Goal: Task Accomplishment & Management: Use online tool/utility

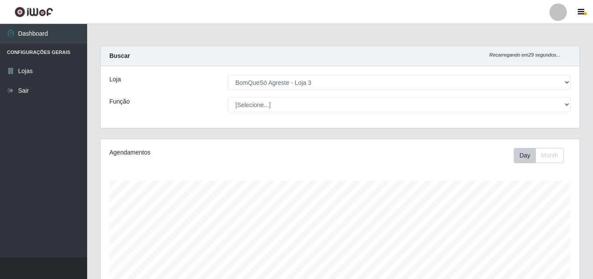
select select "215"
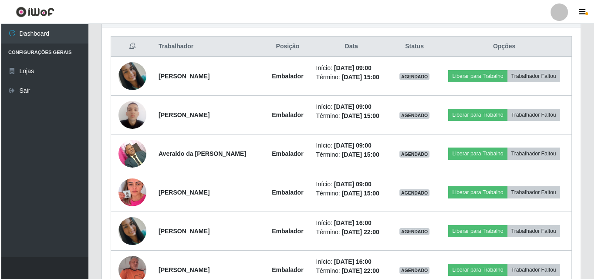
scroll to position [275, 0]
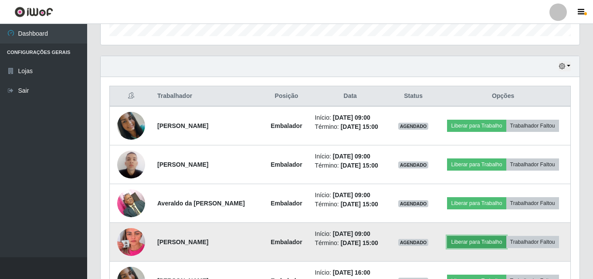
click at [486, 243] on button "Liberar para Trabalho" at bounding box center [476, 242] width 59 height 12
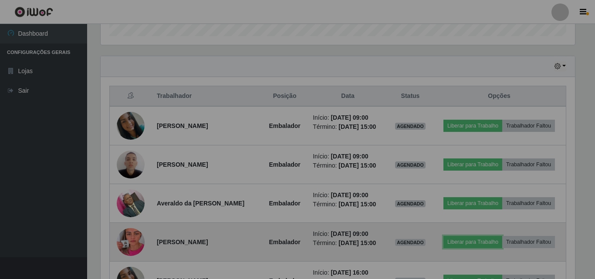
scroll to position [181, 478]
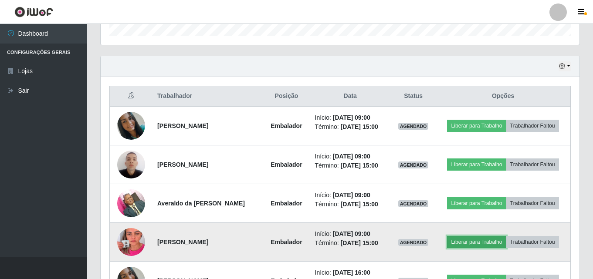
click at [463, 239] on button "Liberar para Trabalho" at bounding box center [476, 242] width 59 height 12
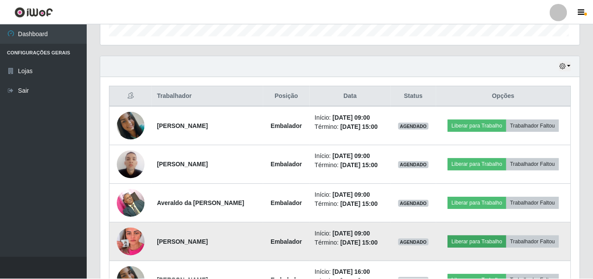
scroll to position [181, 474]
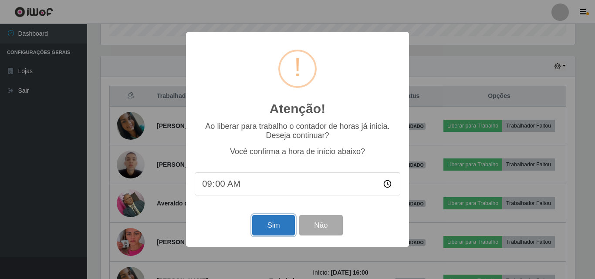
click at [283, 227] on button "Sim" at bounding box center [273, 225] width 42 height 20
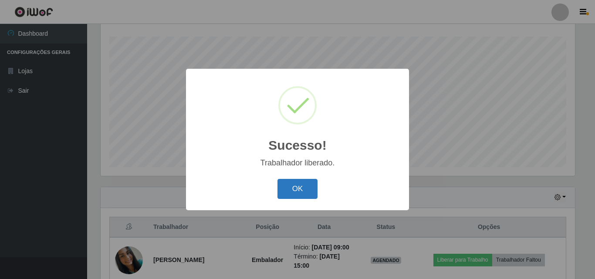
click at [300, 188] on button "OK" at bounding box center [297, 189] width 40 height 20
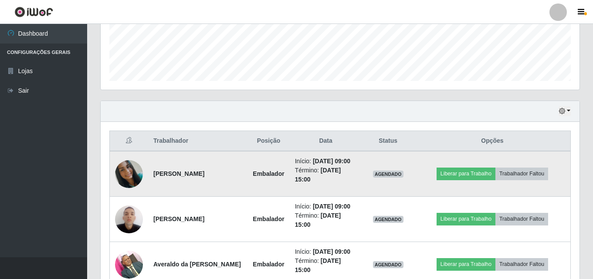
scroll to position [275, 0]
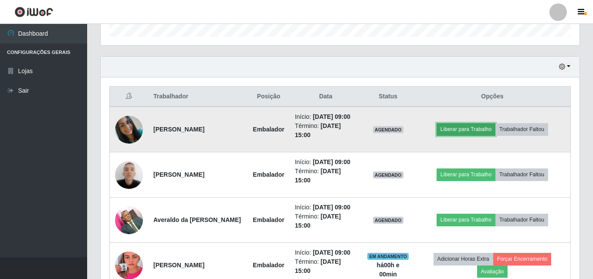
click at [470, 128] on button "Liberar para Trabalho" at bounding box center [465, 129] width 59 height 12
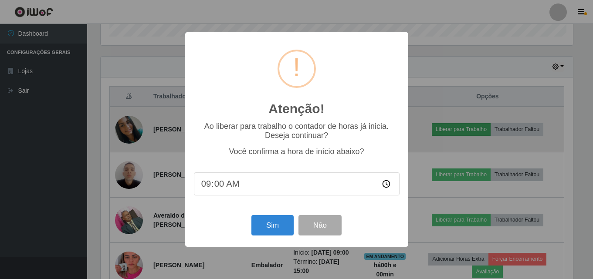
scroll to position [181, 474]
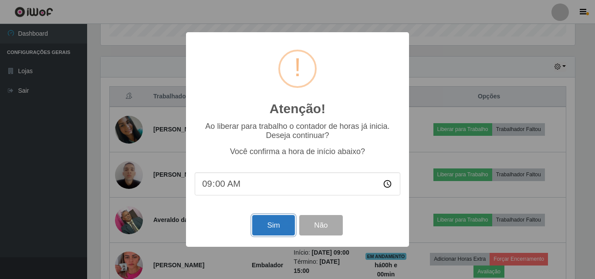
click at [279, 223] on button "Sim" at bounding box center [273, 225] width 42 height 20
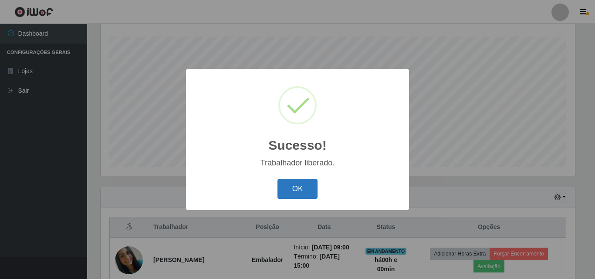
click at [310, 188] on button "OK" at bounding box center [297, 189] width 40 height 20
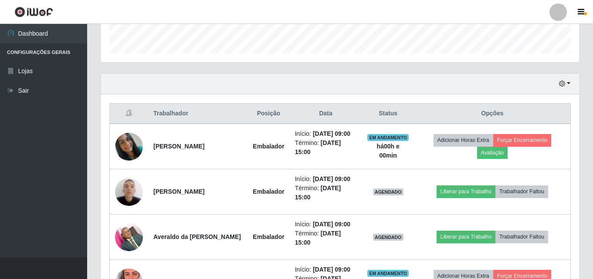
scroll to position [275, 0]
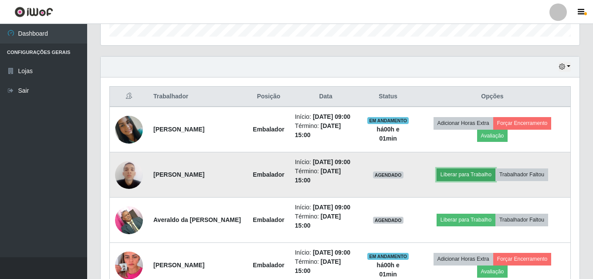
click at [465, 172] on button "Liberar para Trabalho" at bounding box center [465, 174] width 59 height 12
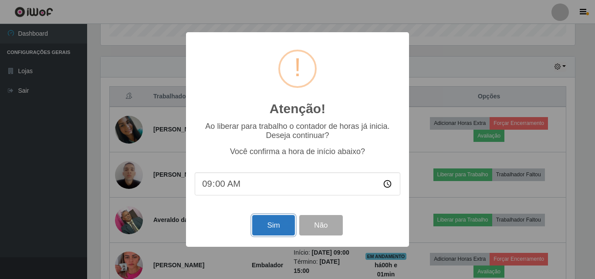
click at [278, 226] on button "Sim" at bounding box center [273, 225] width 42 height 20
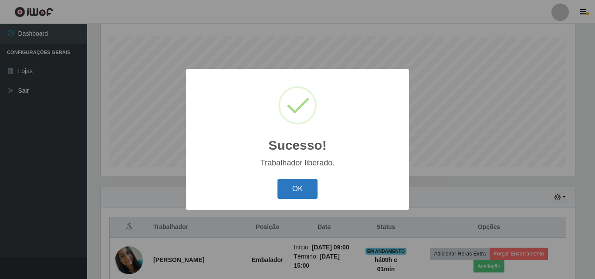
click at [290, 190] on button "OK" at bounding box center [297, 189] width 40 height 20
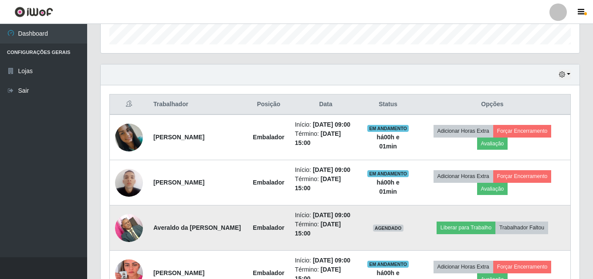
scroll to position [318, 0]
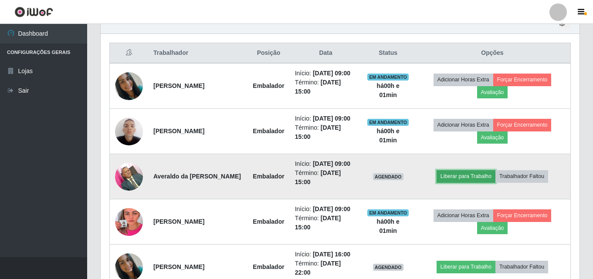
click at [464, 176] on button "Liberar para Trabalho" at bounding box center [465, 176] width 59 height 12
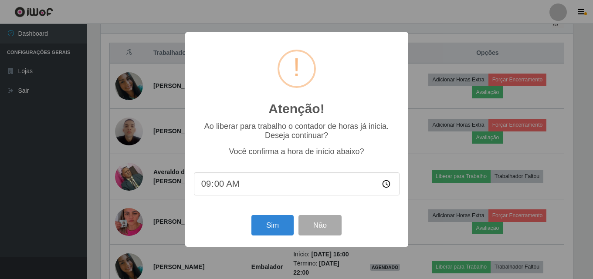
scroll to position [181, 474]
click at [267, 234] on button "Sim" at bounding box center [273, 225] width 42 height 20
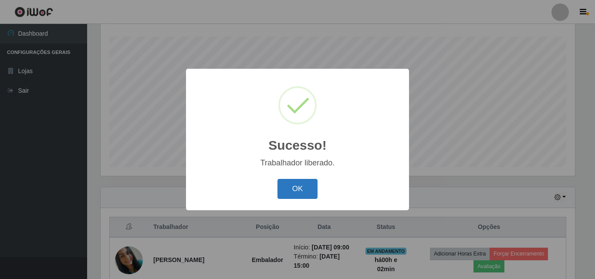
click at [287, 195] on button "OK" at bounding box center [297, 189] width 40 height 20
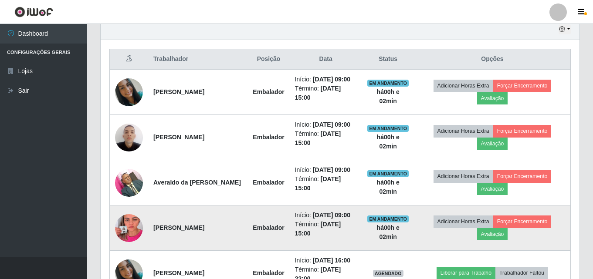
scroll to position [318, 0]
